Goal: Transaction & Acquisition: Purchase product/service

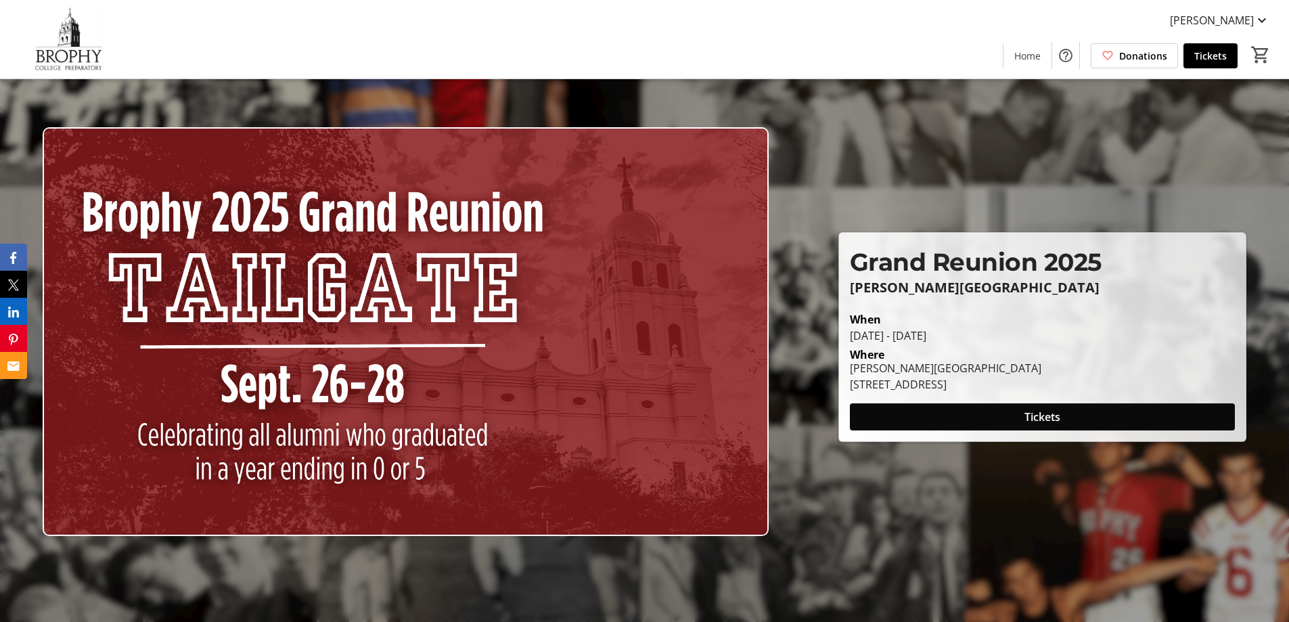
click at [1052, 413] on span "Tickets" at bounding box center [1042, 417] width 36 height 16
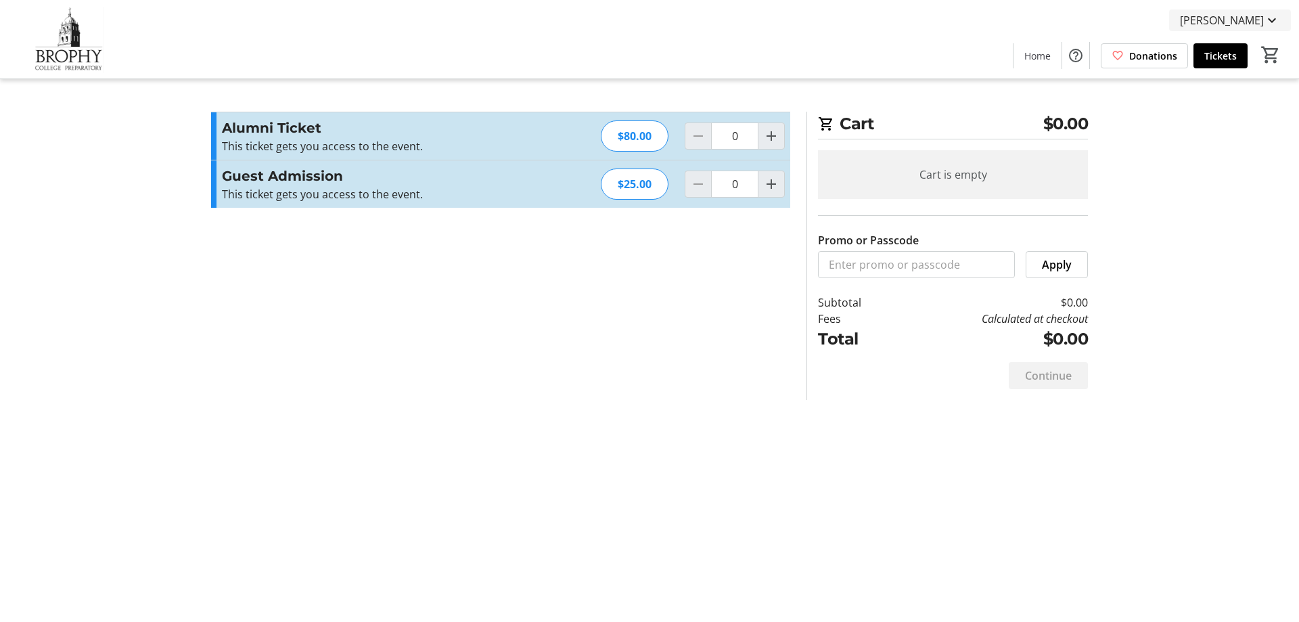
click at [1228, 19] on span "Delia Nowakowski" at bounding box center [1222, 20] width 84 height 16
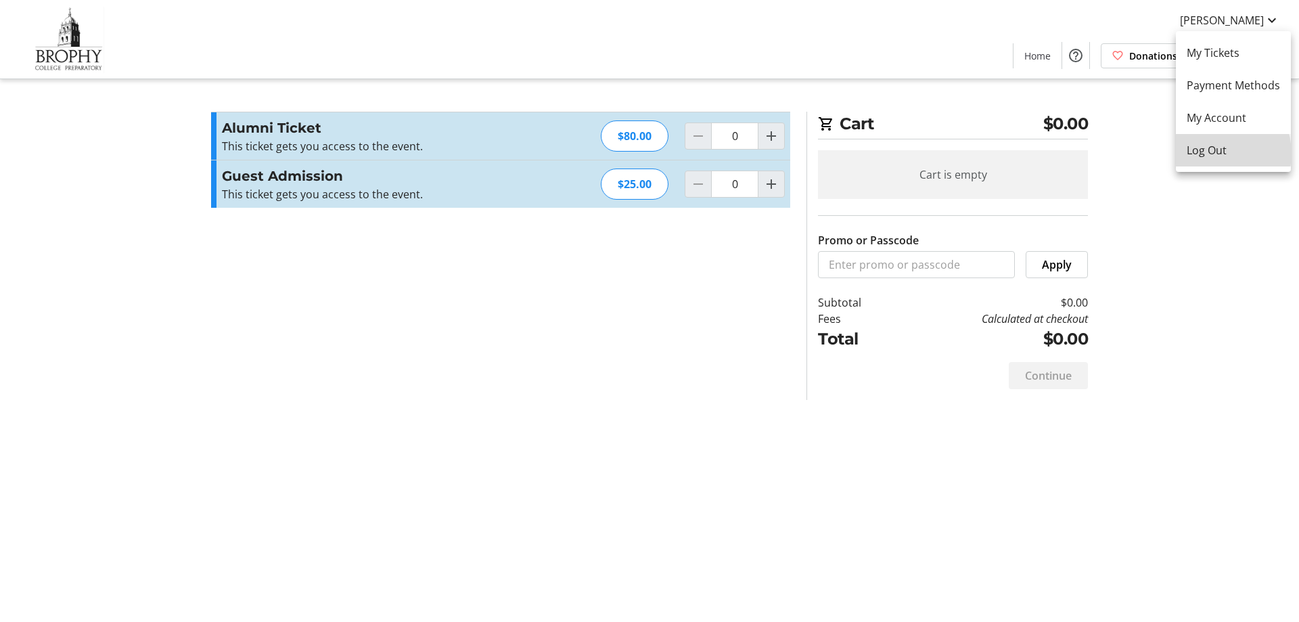
click at [1210, 154] on span "Log Out" at bounding box center [1233, 150] width 93 height 16
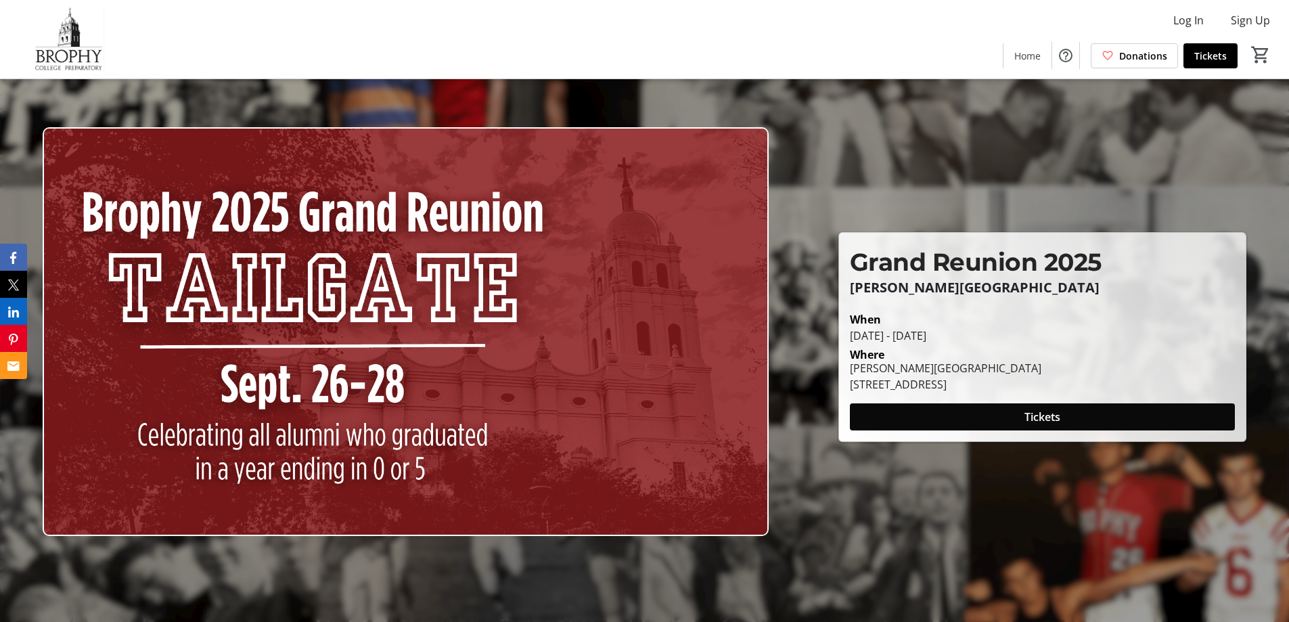
click at [1042, 411] on span "Tickets" at bounding box center [1042, 417] width 36 height 16
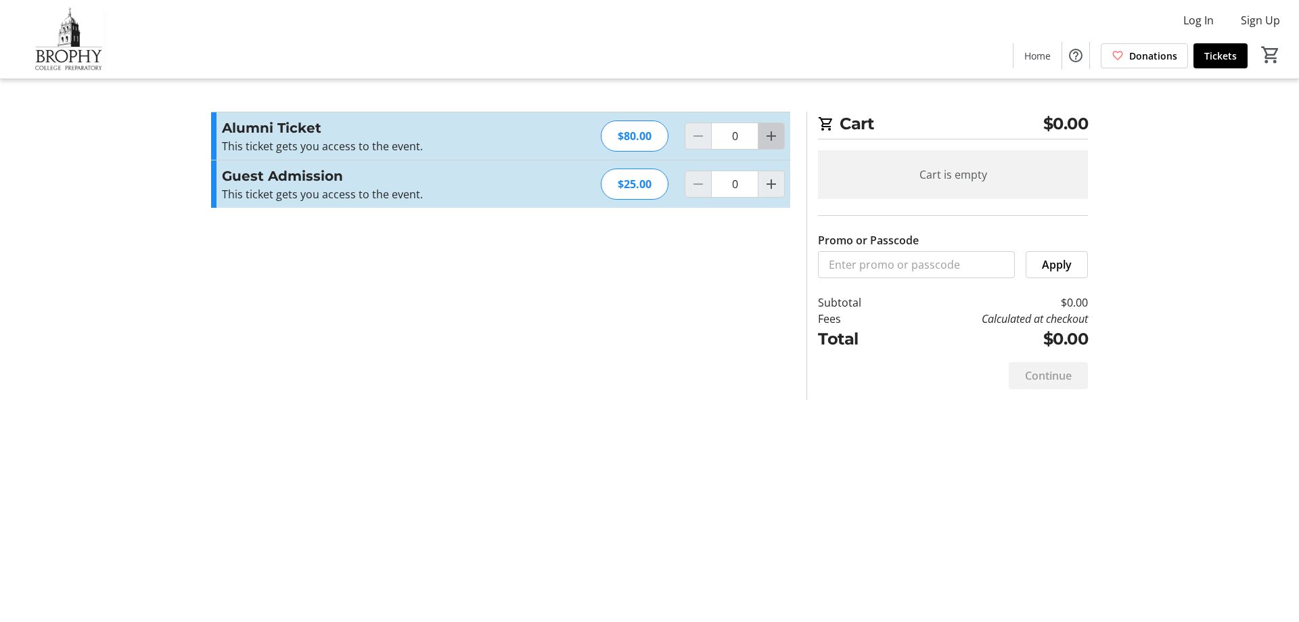
click at [772, 140] on mat-icon "Increment by one" at bounding box center [771, 136] width 16 height 16
type input "1"
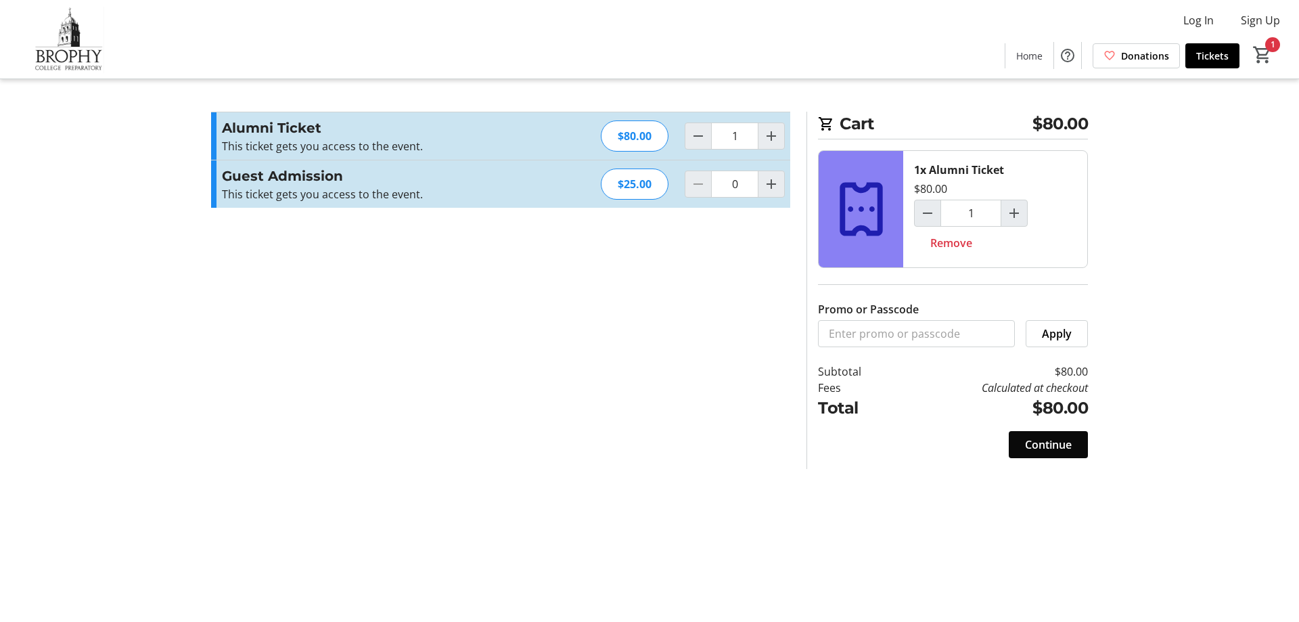
click at [1073, 442] on span at bounding box center [1048, 444] width 79 height 32
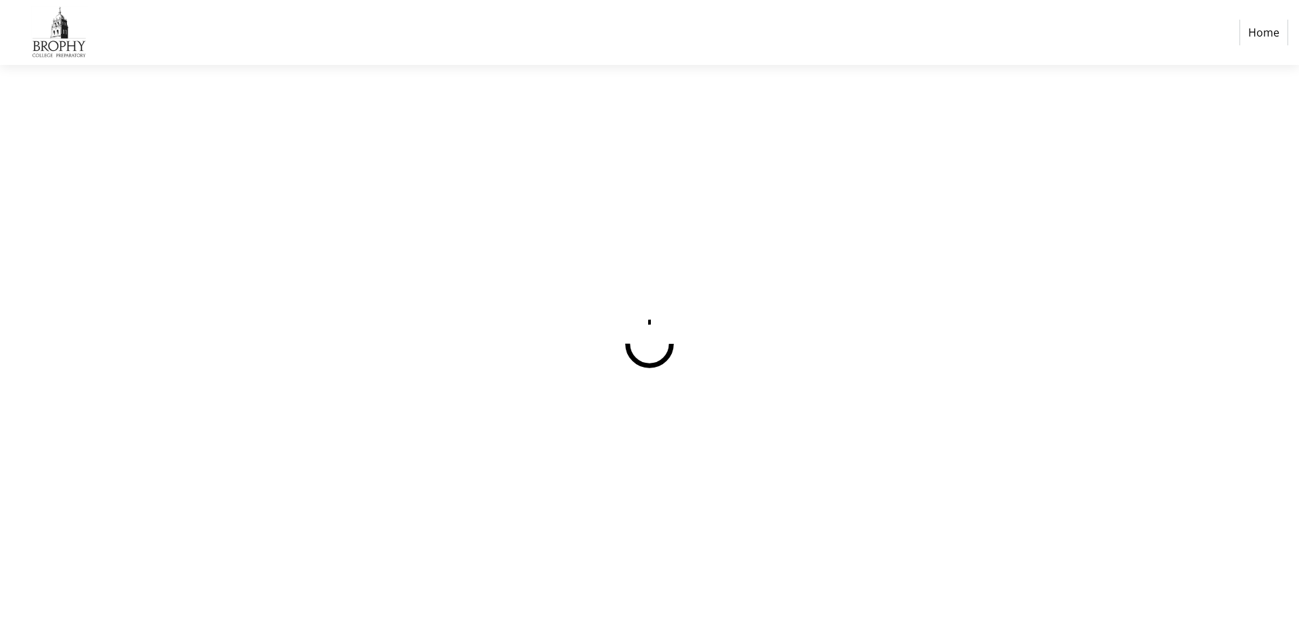
select select "US"
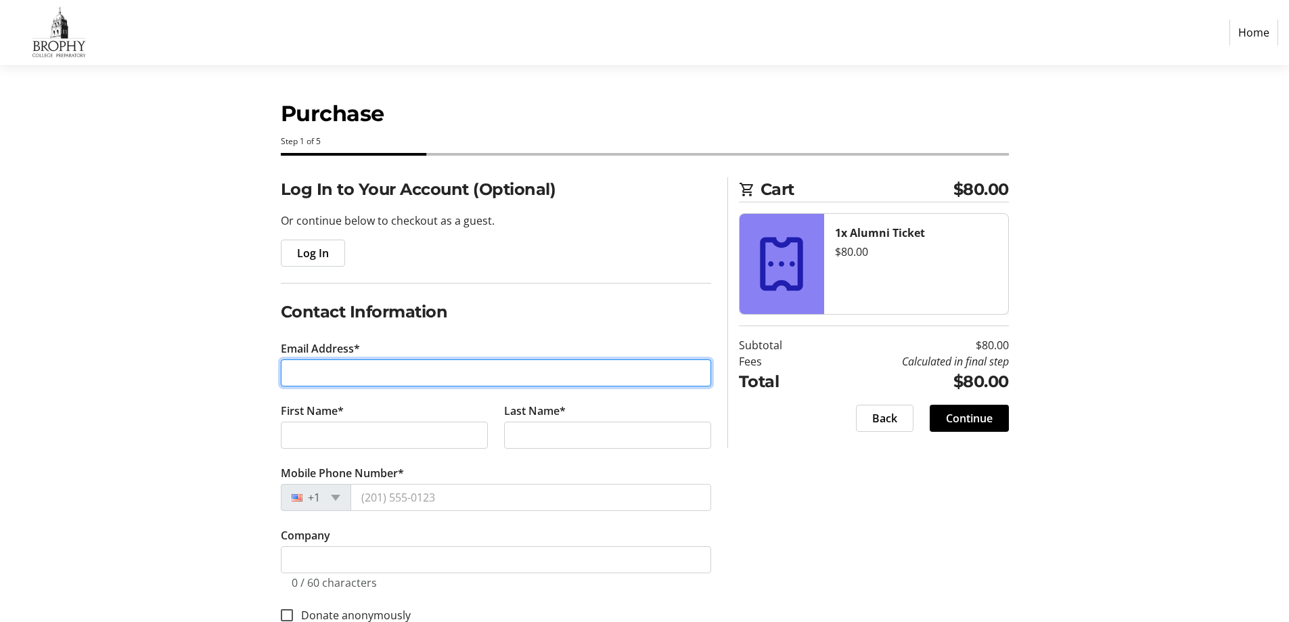
click at [401, 375] on input "Email Address*" at bounding box center [496, 372] width 430 height 27
type input "[EMAIL_ADDRESS][DOMAIN_NAME]"
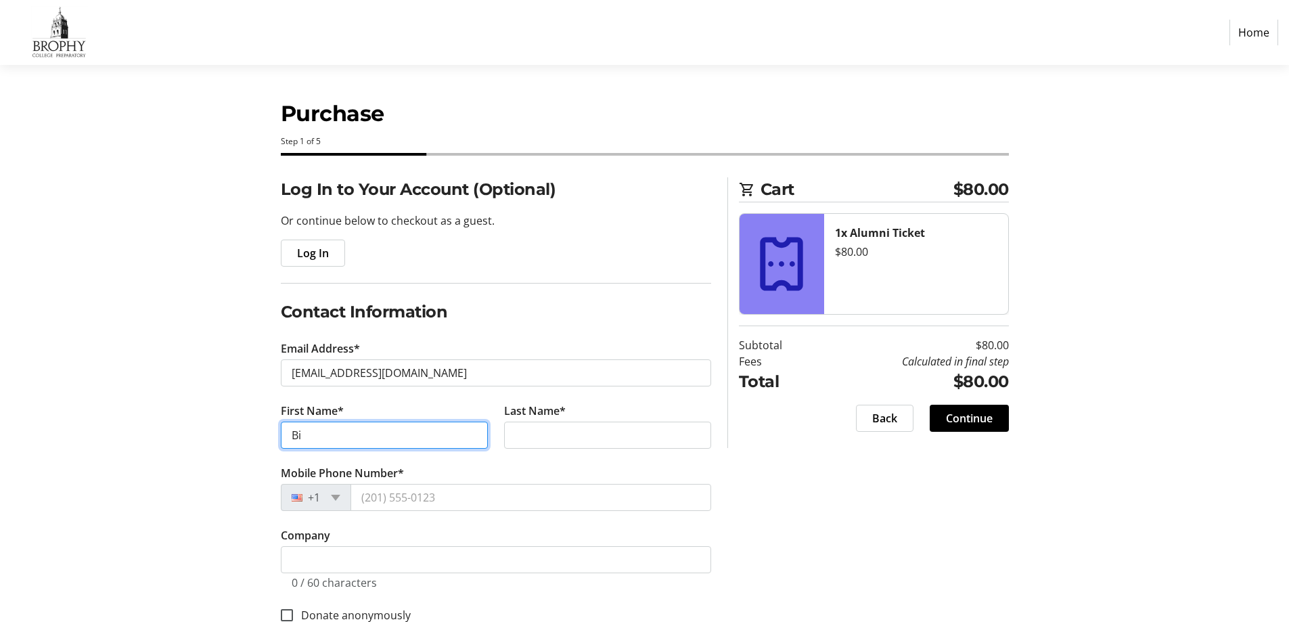
type input "B"
type input "Bill"
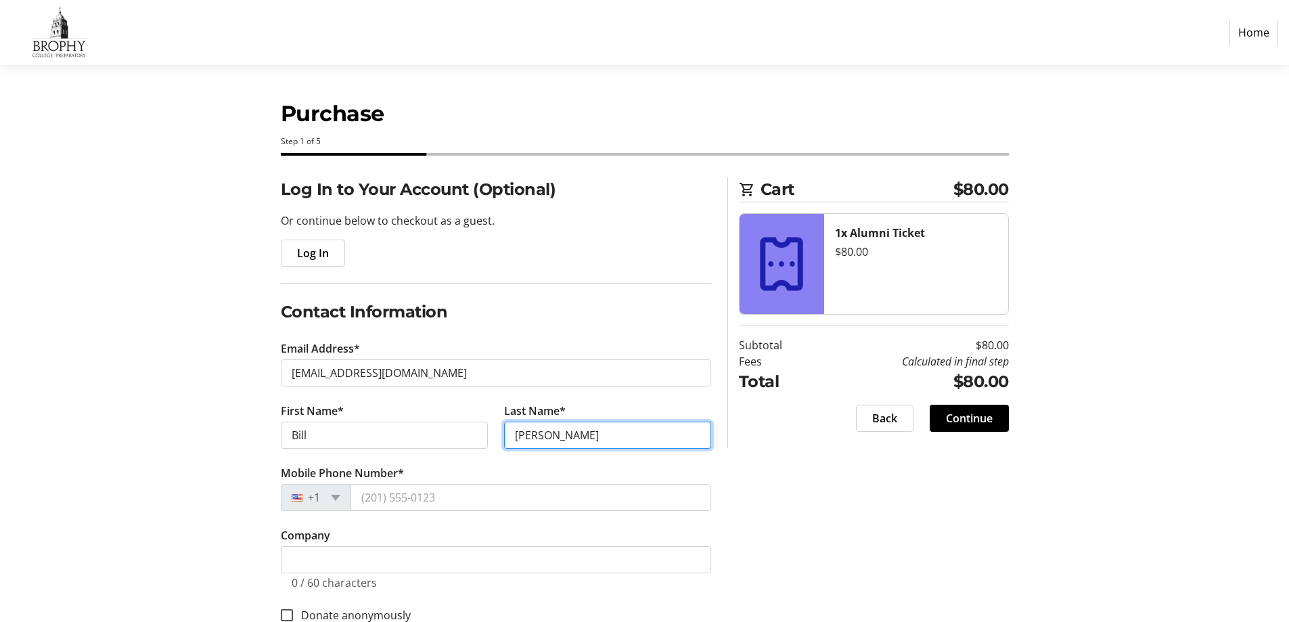
type input "[PERSON_NAME]"
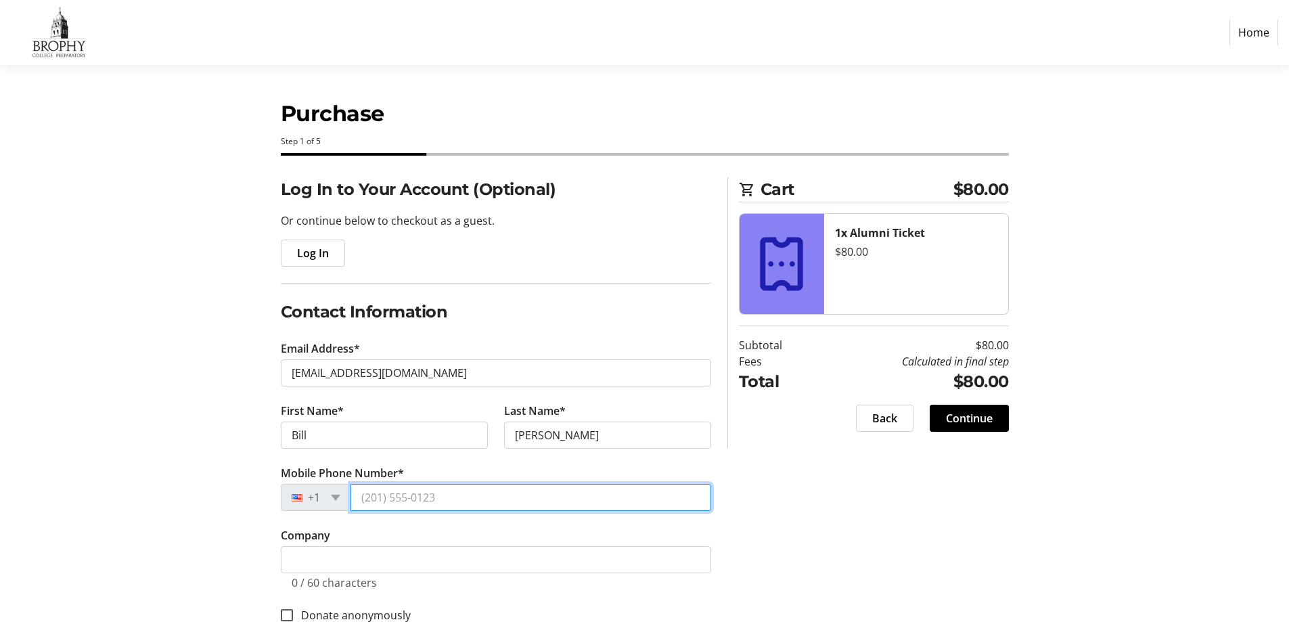
click at [419, 497] on input "Mobile Phone Number*" at bounding box center [530, 497] width 361 height 27
type input "[PHONE_NUMBER]"
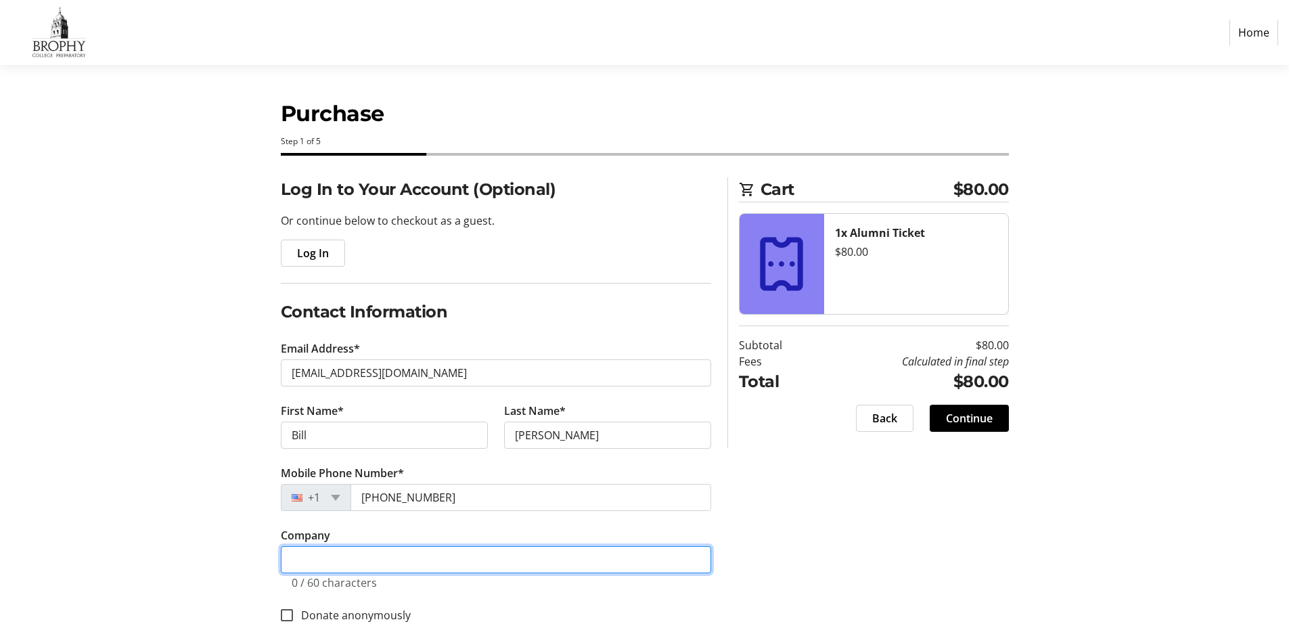
click at [492, 553] on input "Company" at bounding box center [496, 559] width 430 height 27
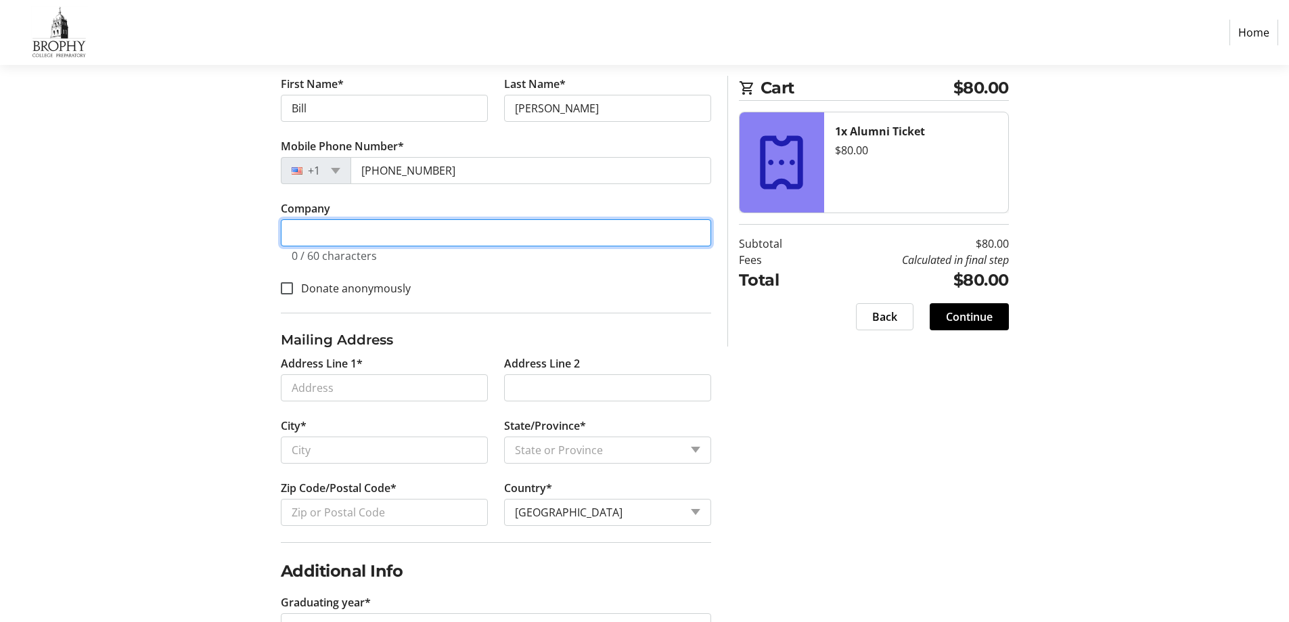
scroll to position [377, 0]
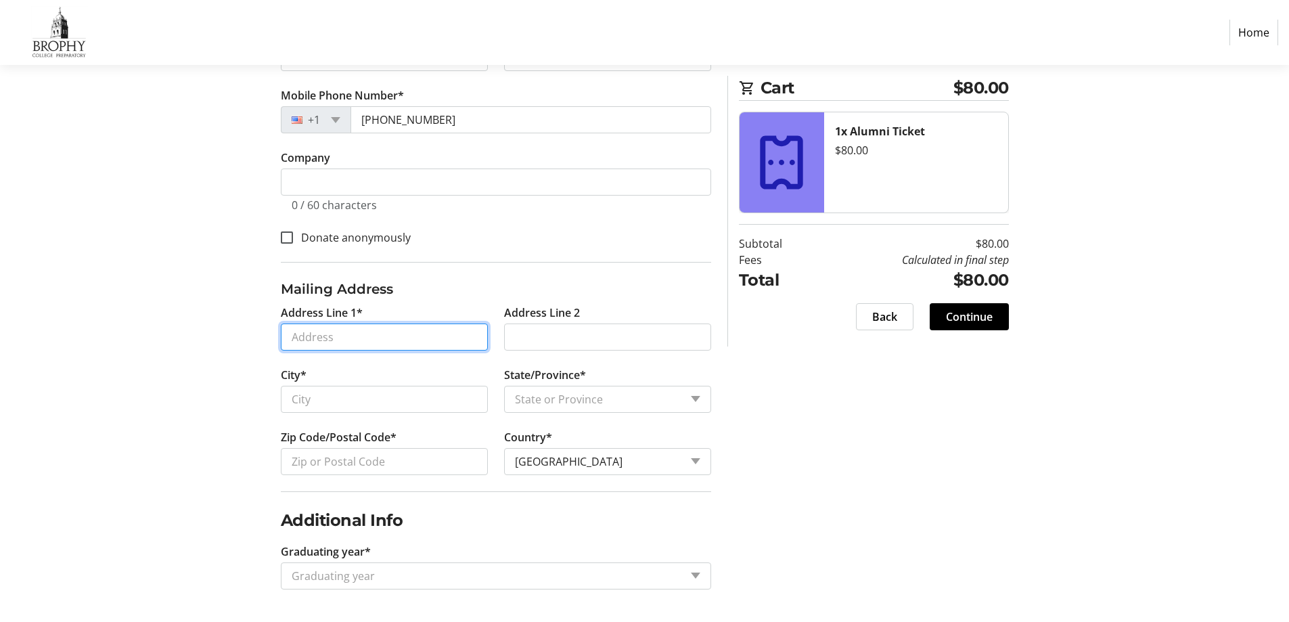
click at [353, 336] on input "Address Line 1*" at bounding box center [384, 336] width 207 height 27
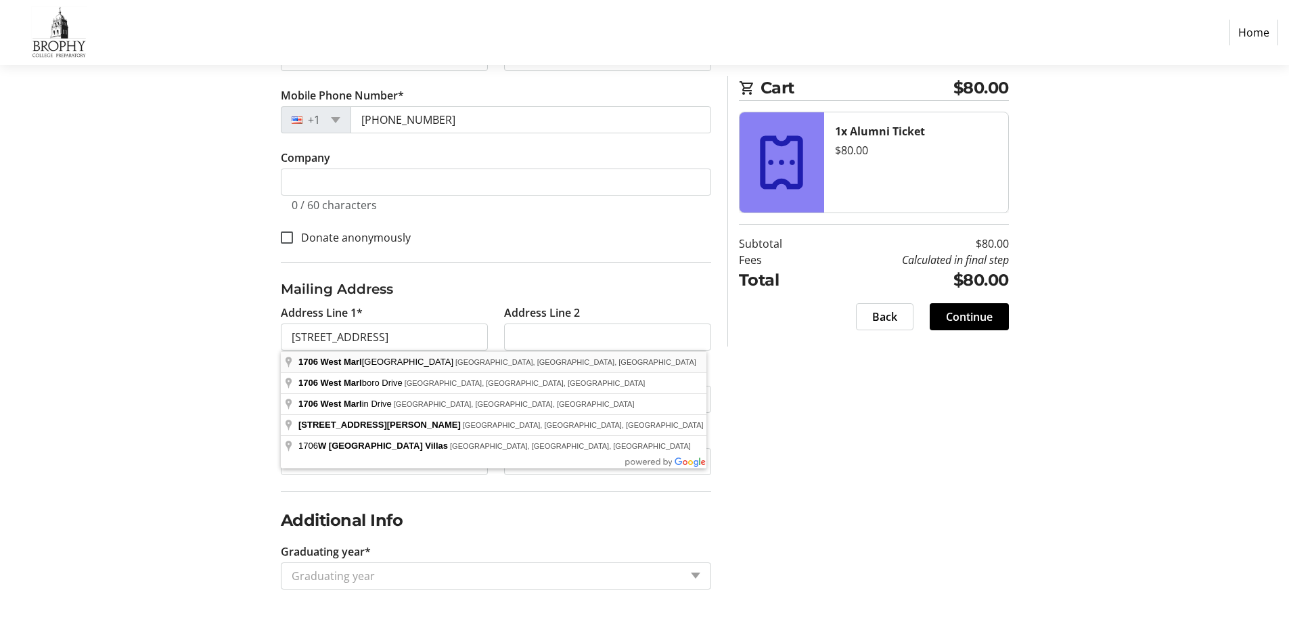
type input "[STREET_ADDRESS]"
type input "Phoenix"
select select "AZ"
type input "85015"
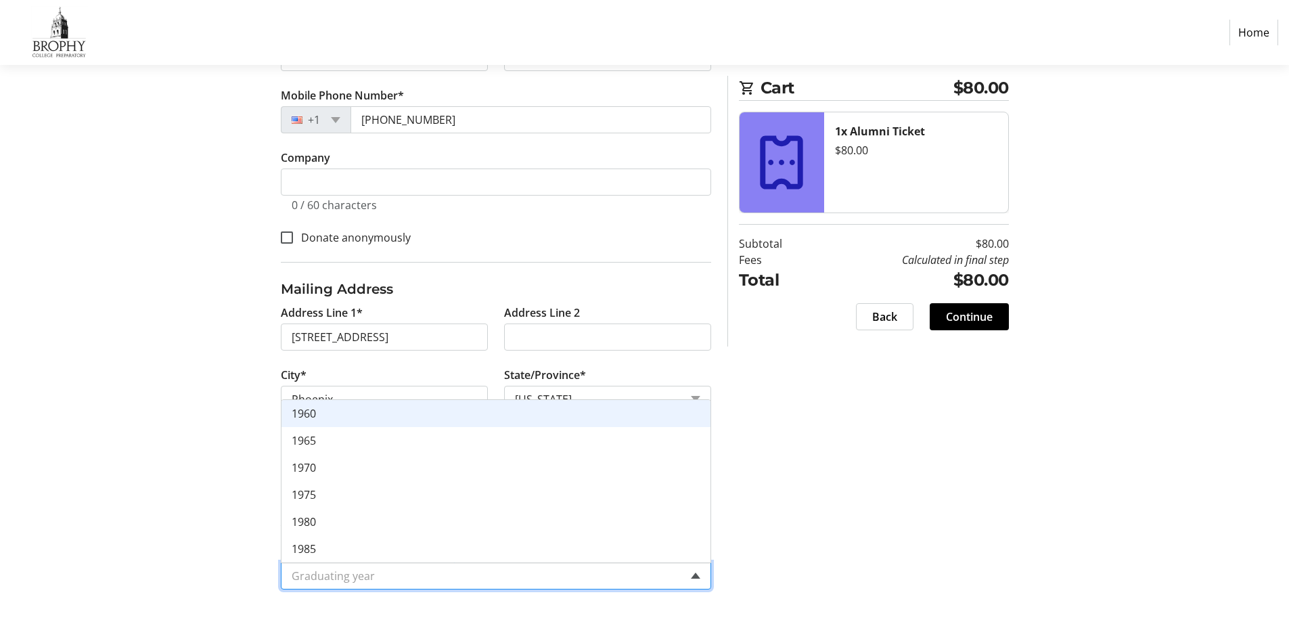
click at [693, 575] on span at bounding box center [695, 575] width 9 height 6
click at [368, 415] on div "1960" at bounding box center [495, 413] width 429 height 27
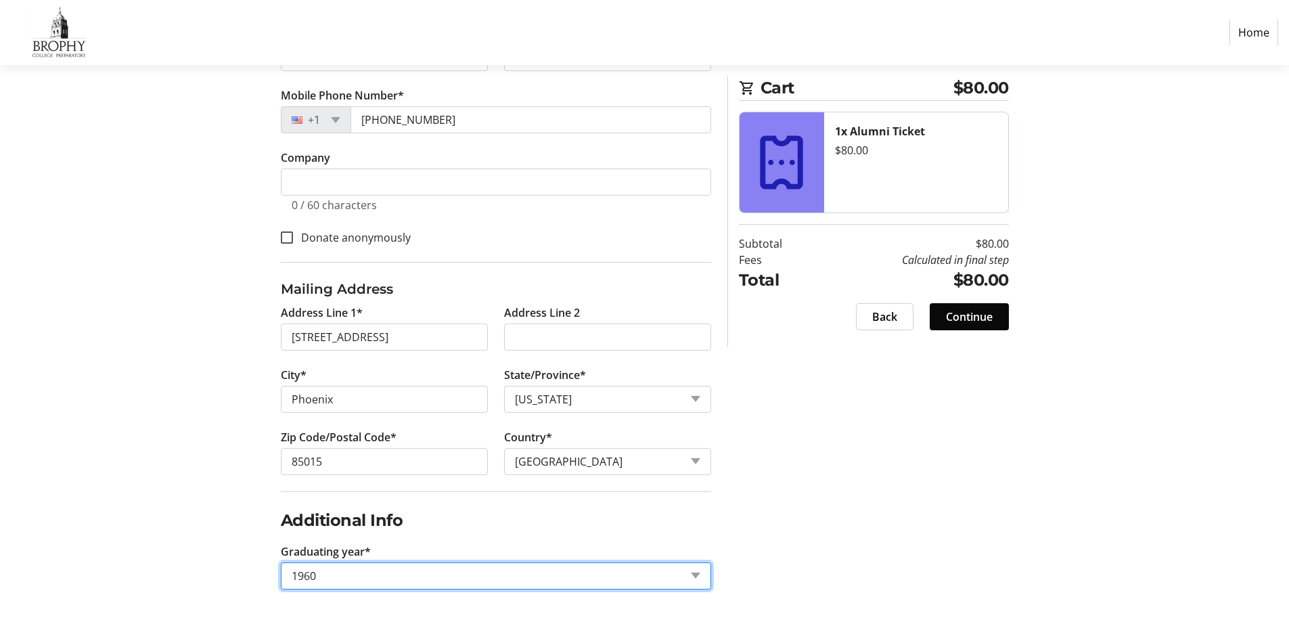
click at [992, 315] on span "Continue" at bounding box center [969, 316] width 47 height 16
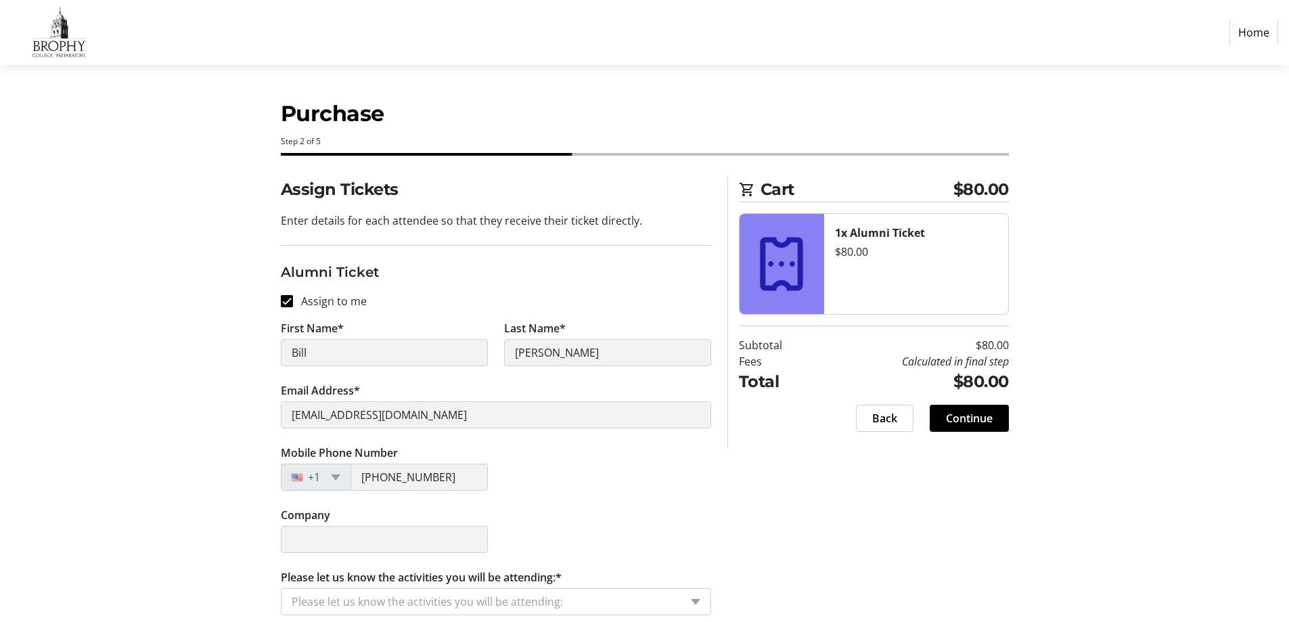
scroll to position [9, 0]
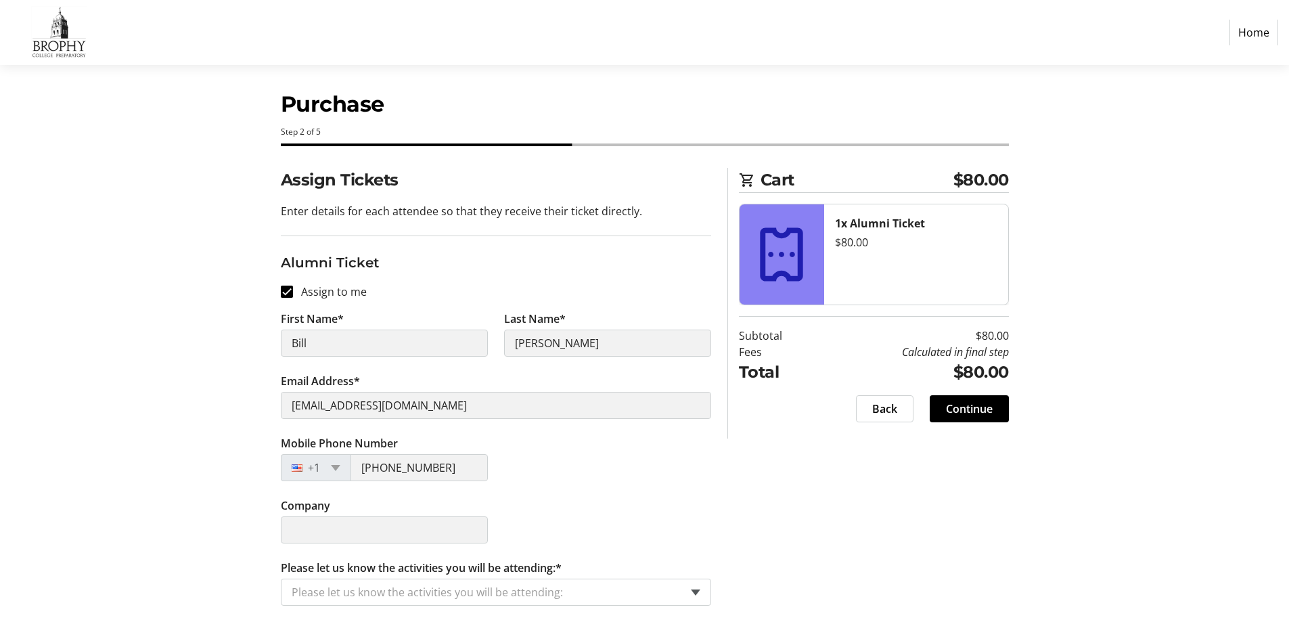
click at [691, 589] on div "Please let us know the activities you will be attending:" at bounding box center [496, 591] width 430 height 27
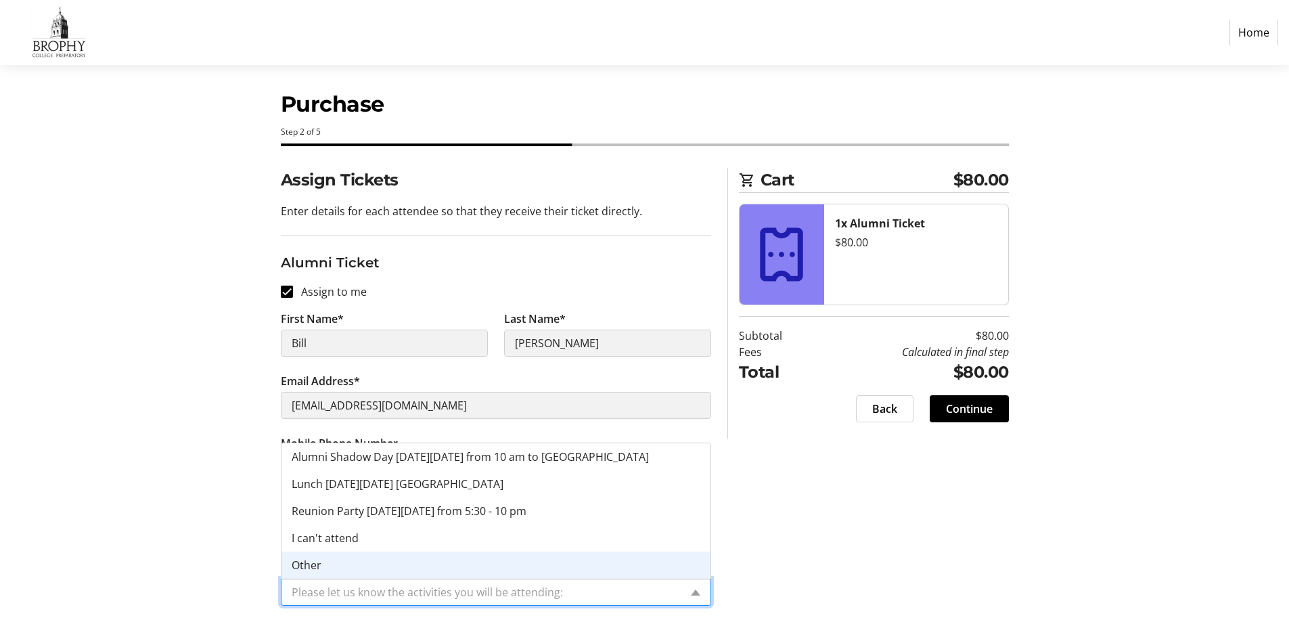
click at [473, 564] on div "Other" at bounding box center [495, 564] width 429 height 27
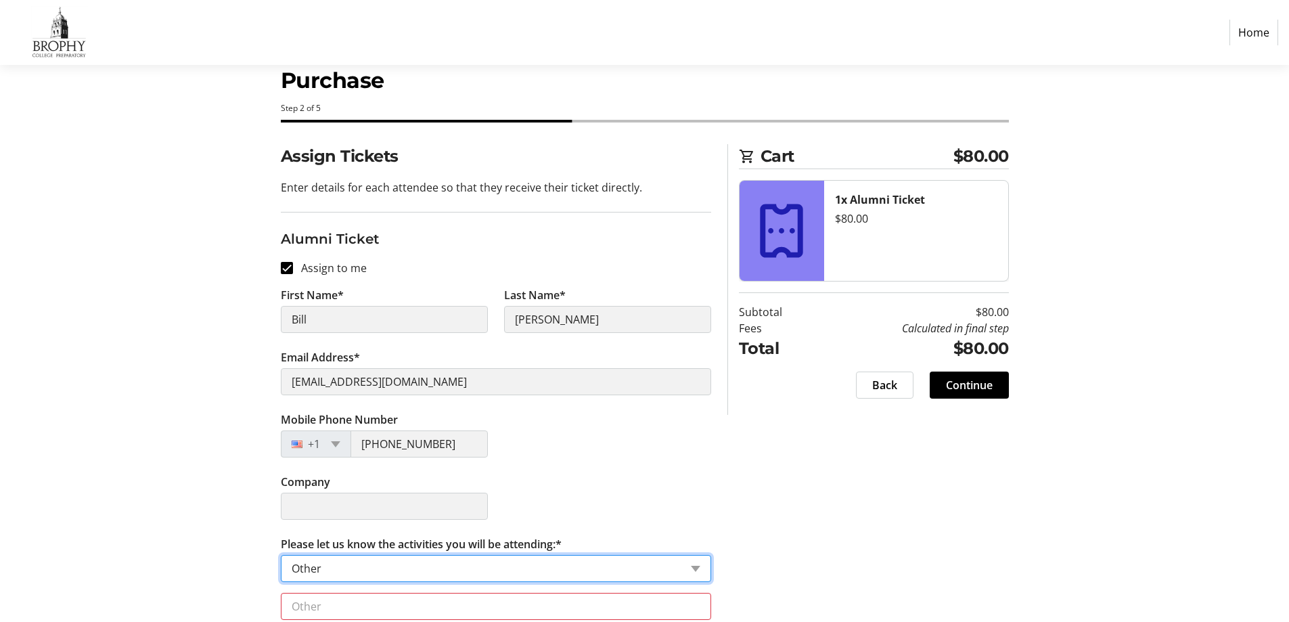
scroll to position [64, 0]
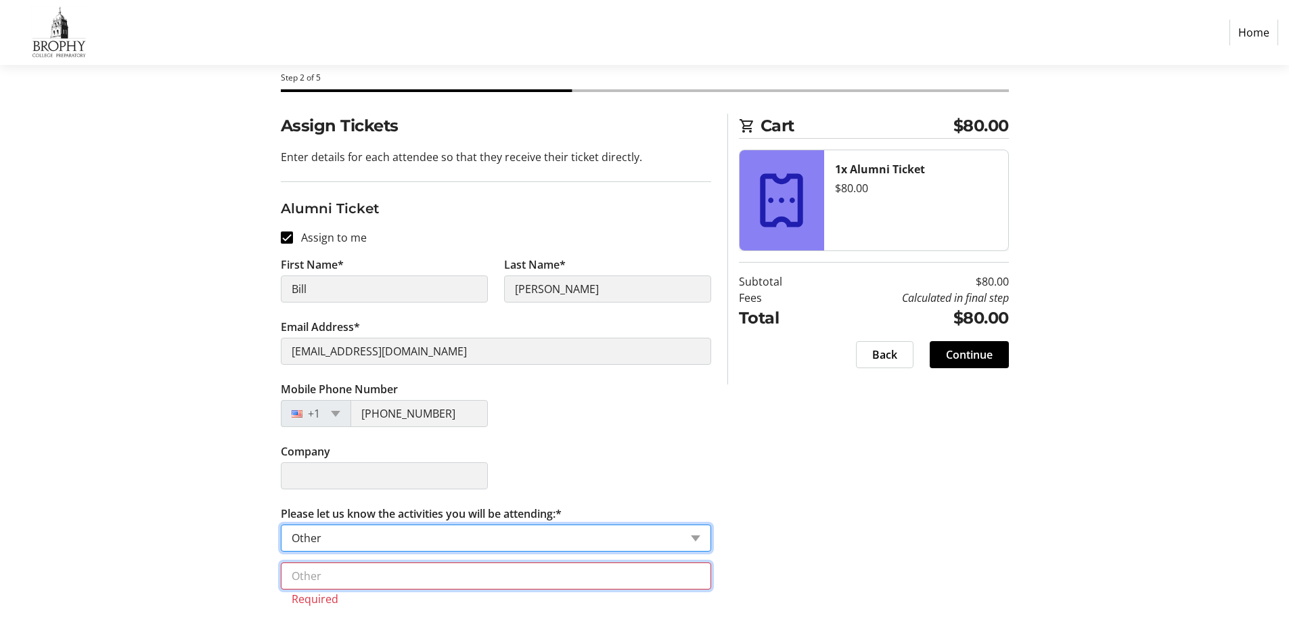
click at [329, 569] on input "text" at bounding box center [496, 575] width 430 height 27
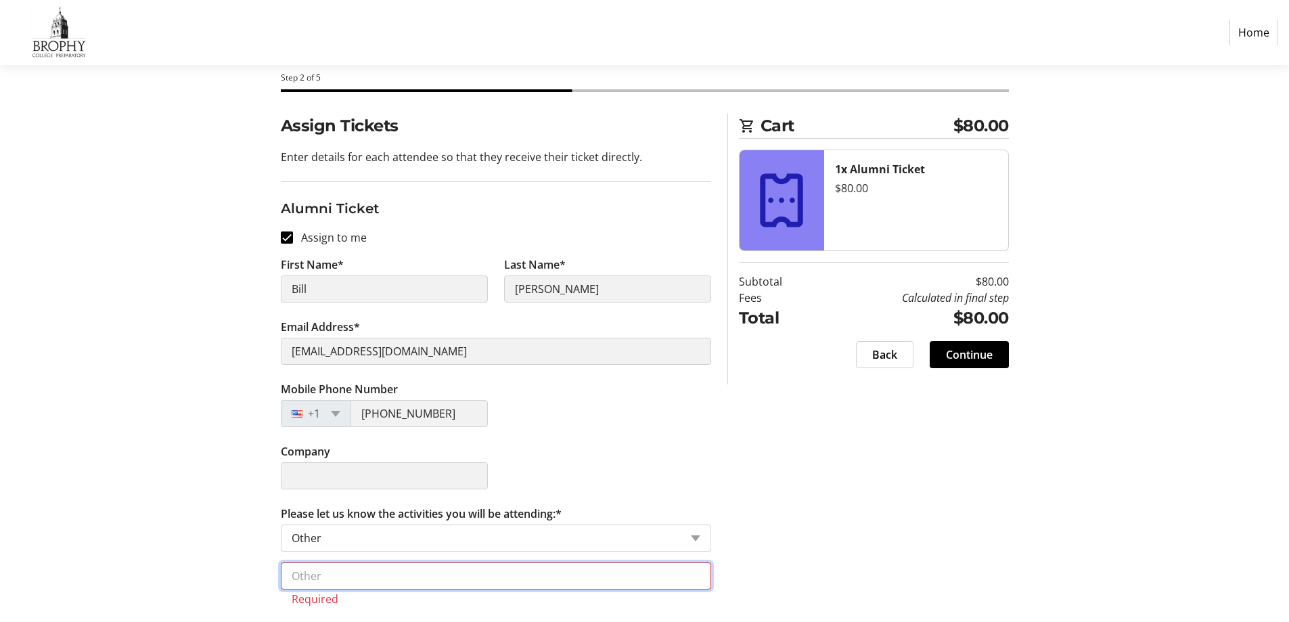
click at [330, 578] on input "text" at bounding box center [496, 575] width 430 height 27
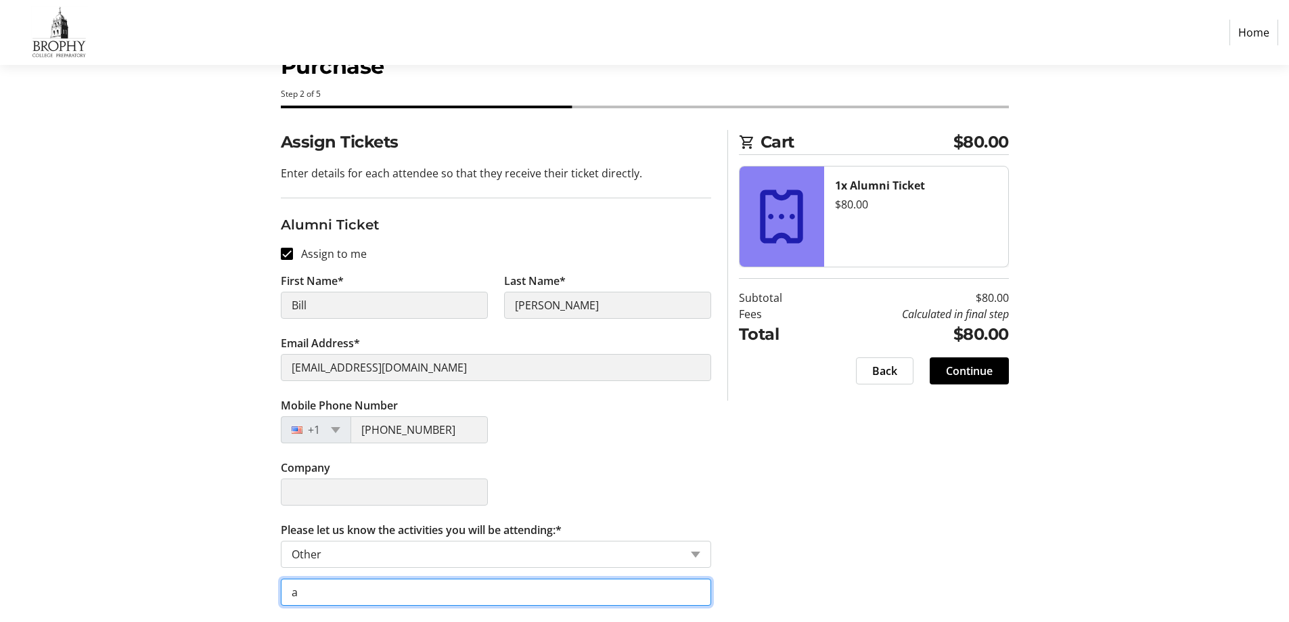
scroll to position [47, 0]
type input "all activities"
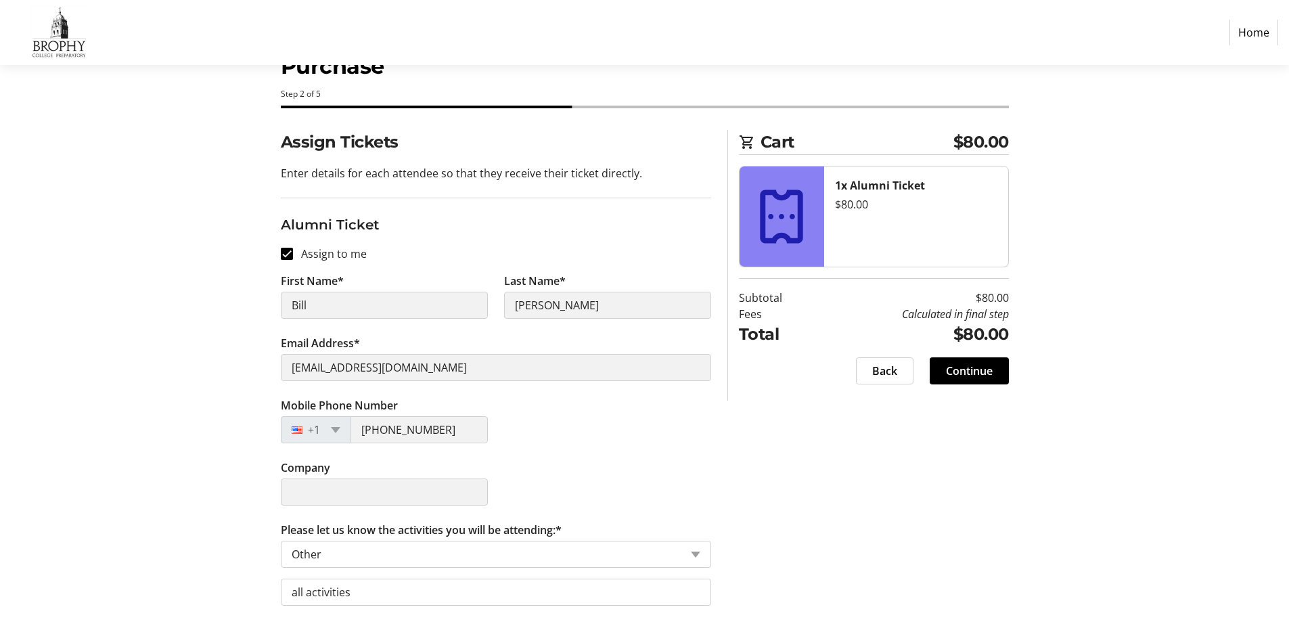
click at [998, 461] on div "Assign Tickets Enter details for each attendee so that they receive their ticke…" at bounding box center [644, 376] width 893 height 492
click at [982, 371] on span "Continue" at bounding box center [969, 371] width 47 height 16
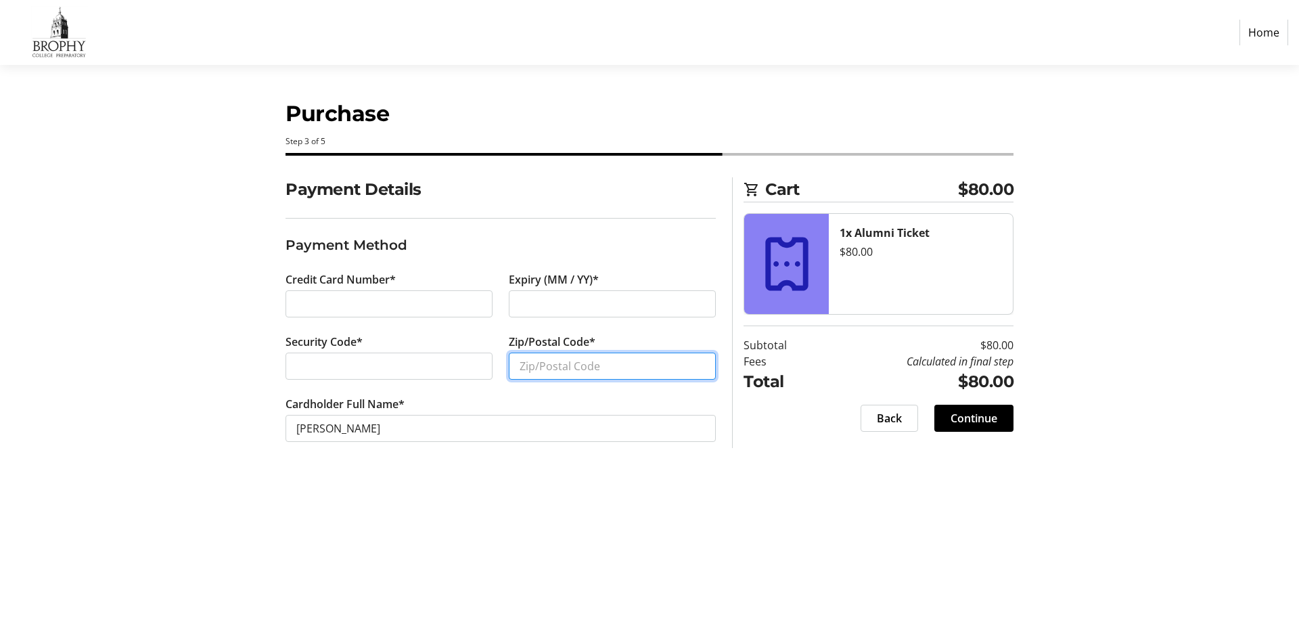
click at [634, 361] on input "Zip/Postal Code*" at bounding box center [612, 365] width 207 height 27
type input "85015"
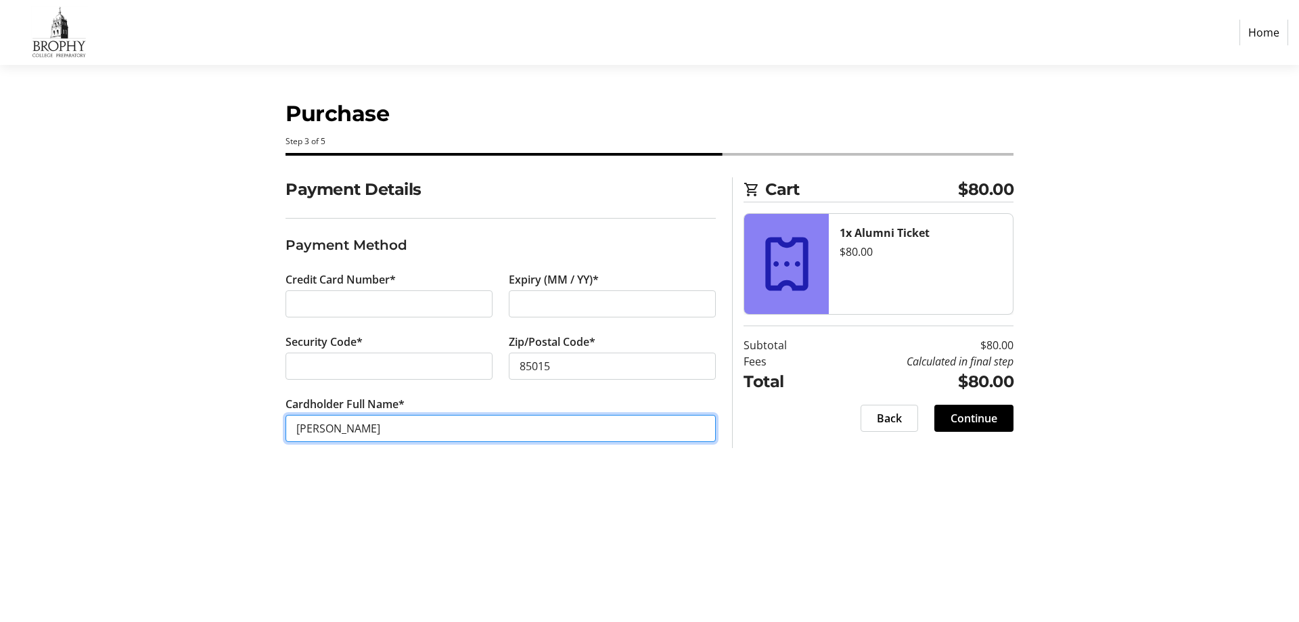
click at [585, 424] on input "[PERSON_NAME]" at bounding box center [500, 428] width 430 height 27
type input "[PERSON_NAME]"
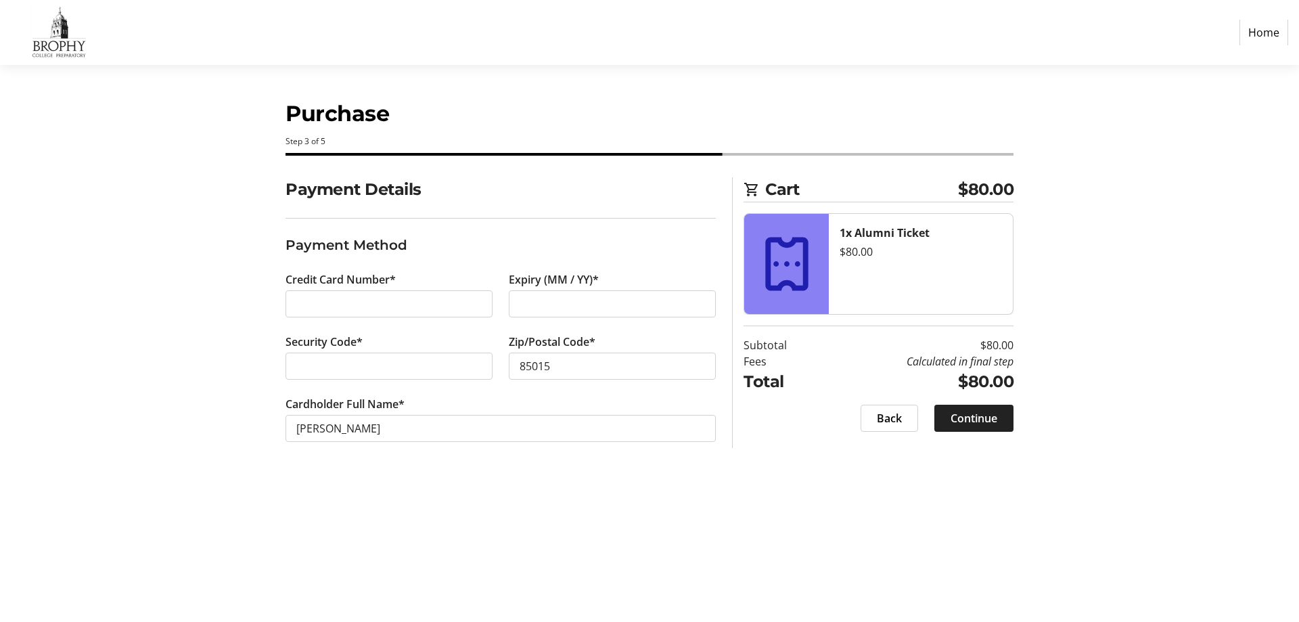
click at [992, 409] on span at bounding box center [973, 418] width 79 height 32
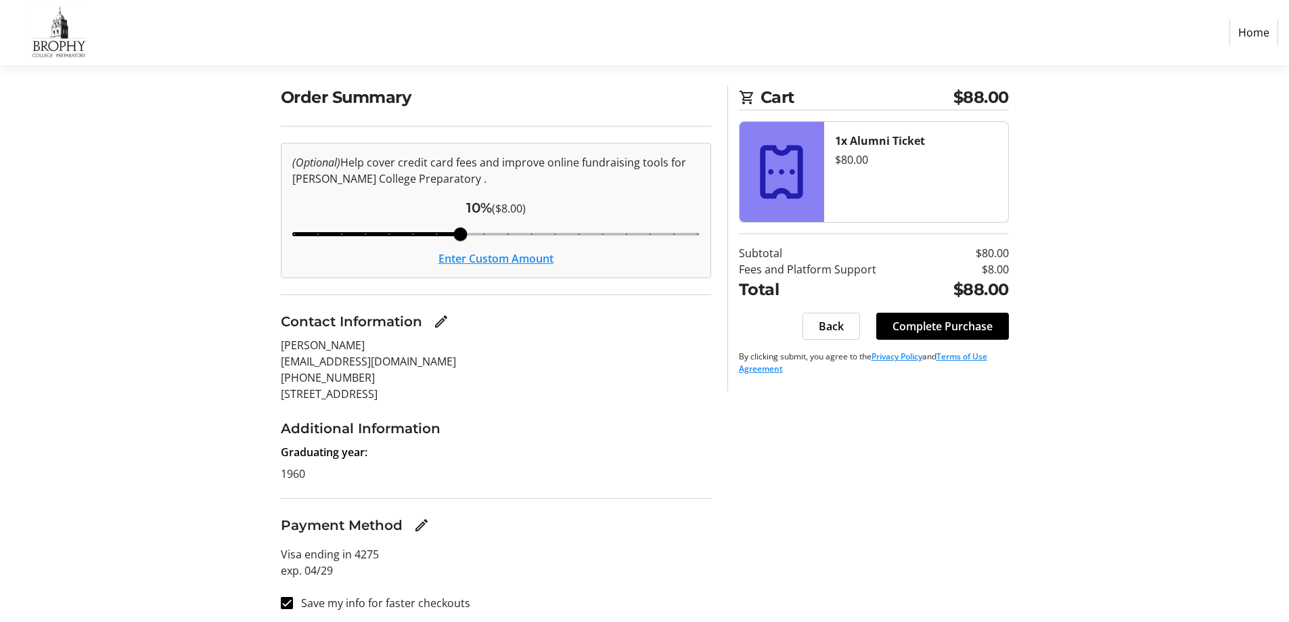
scroll to position [97, 0]
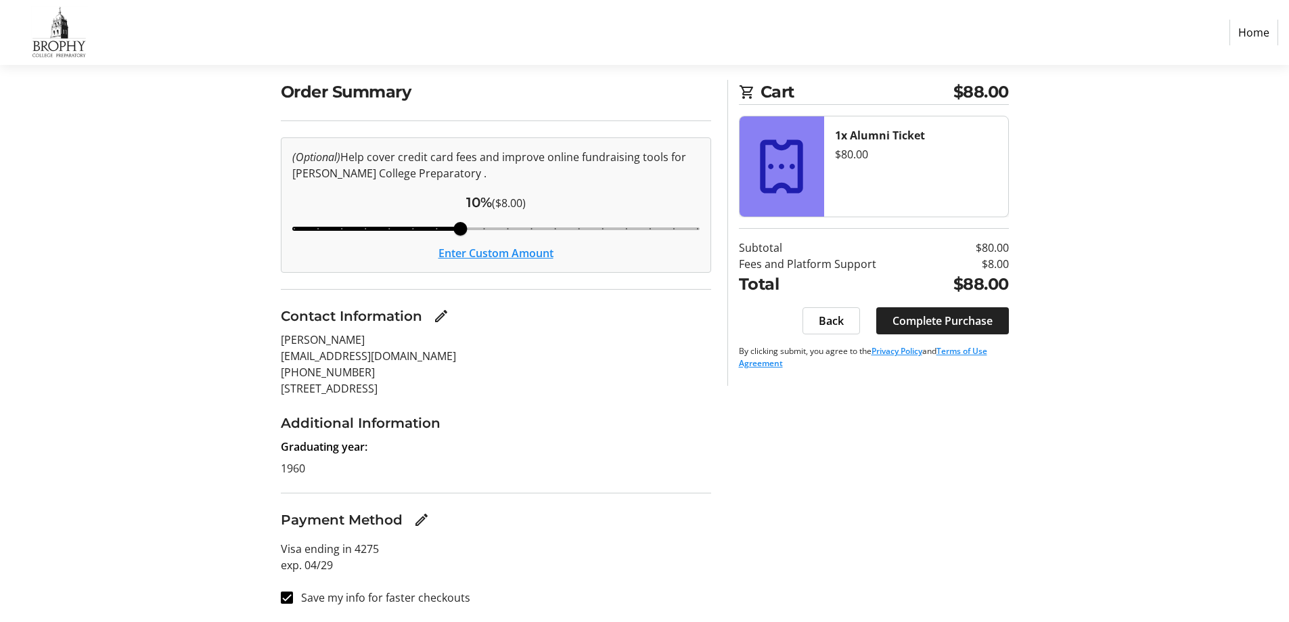
click at [961, 318] on span "Complete Purchase" at bounding box center [942, 321] width 100 height 16
